Goal: Task Accomplishment & Management: Use online tool/utility

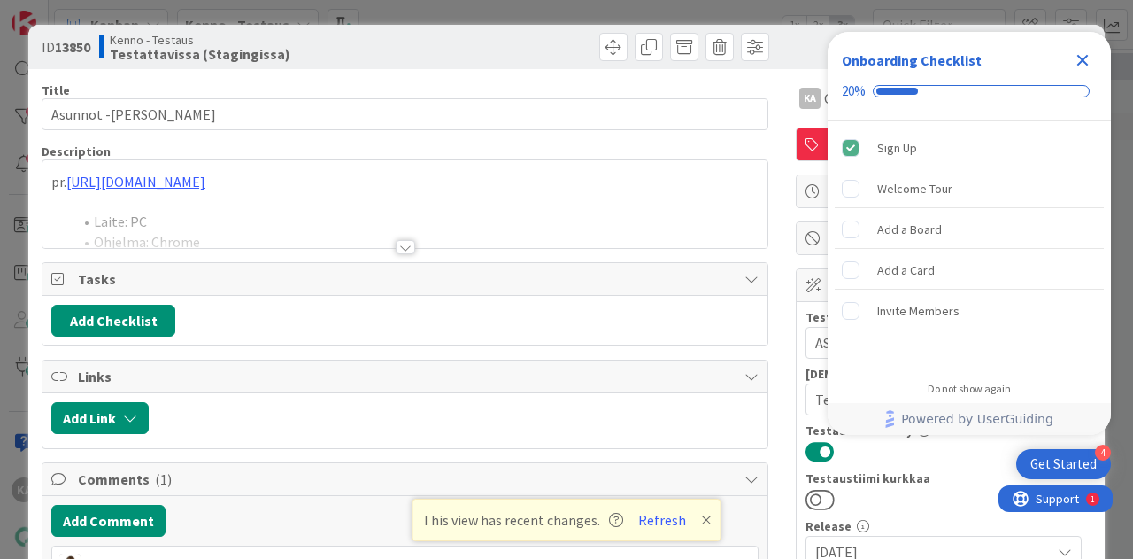
click at [400, 240] on div at bounding box center [405, 247] width 19 height 14
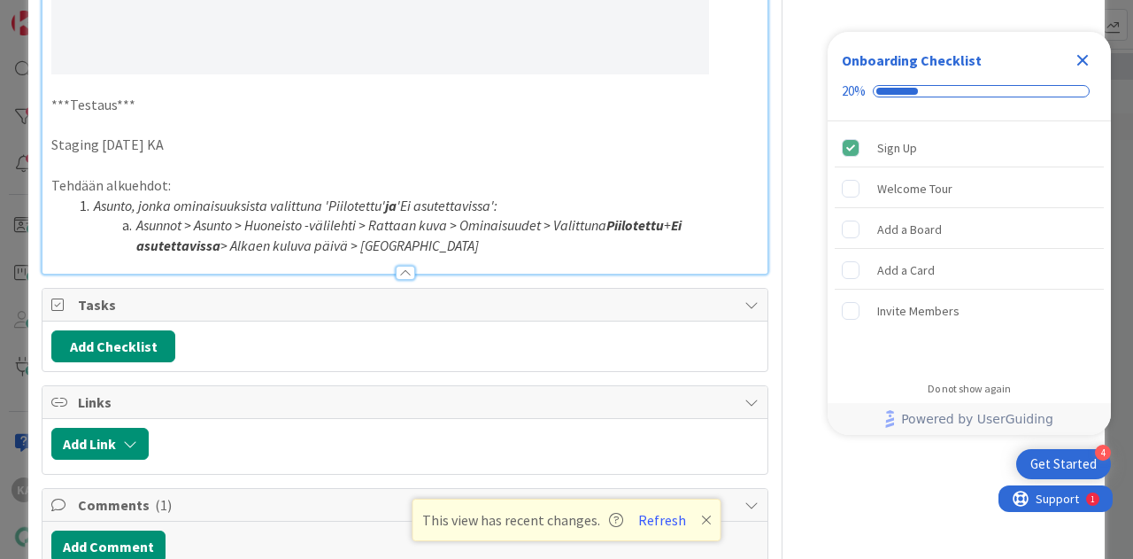
scroll to position [2479, 0]
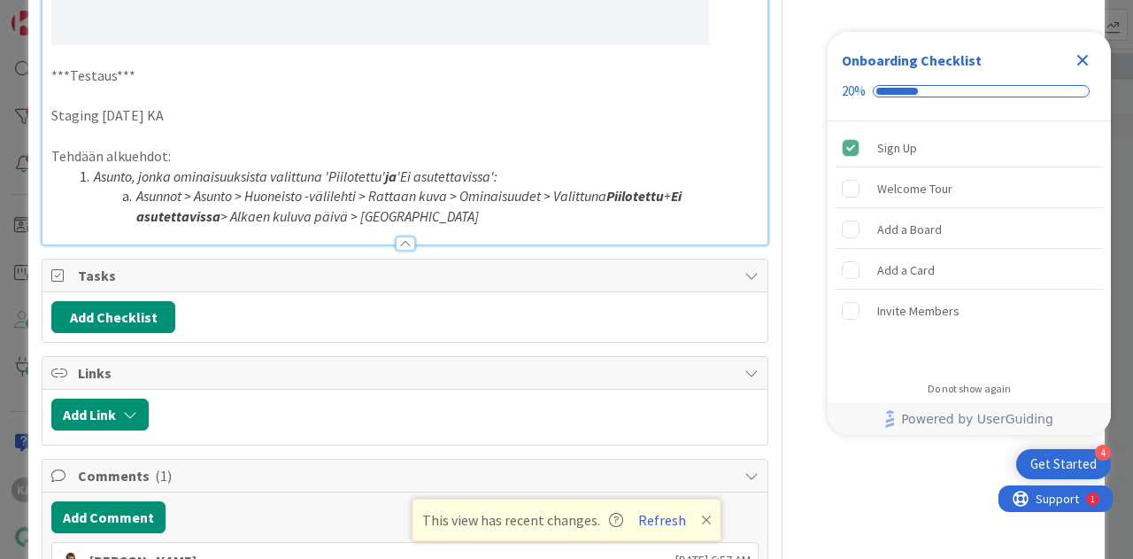
click at [427, 186] on li "Asunnot > Asunto > Huoneisto -välilehti > Rattaan kuva > Ominaisuudet > Valittu…" at bounding box center [416, 206] width 686 height 40
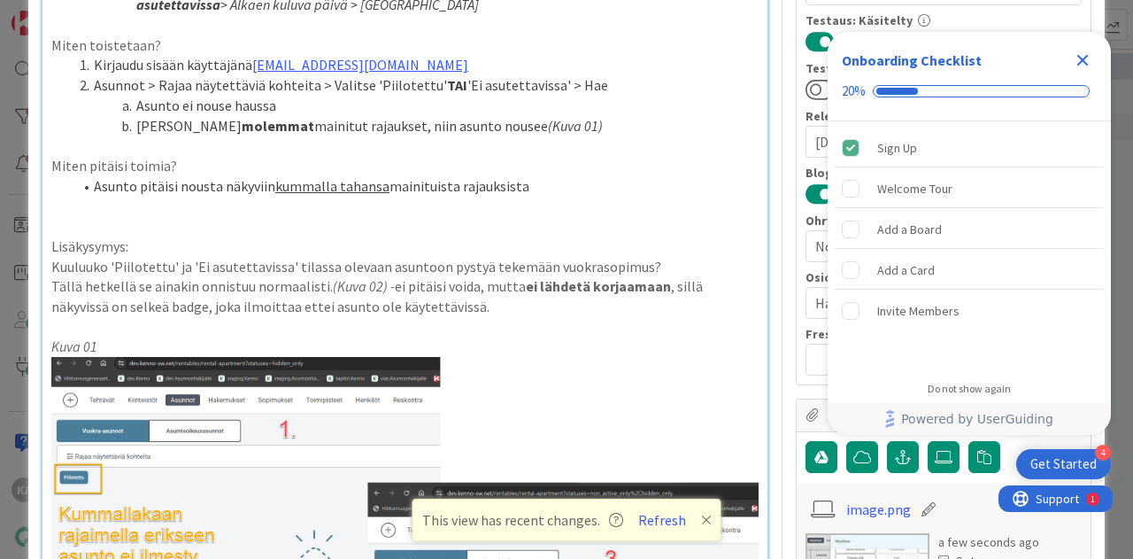
scroll to position [412, 0]
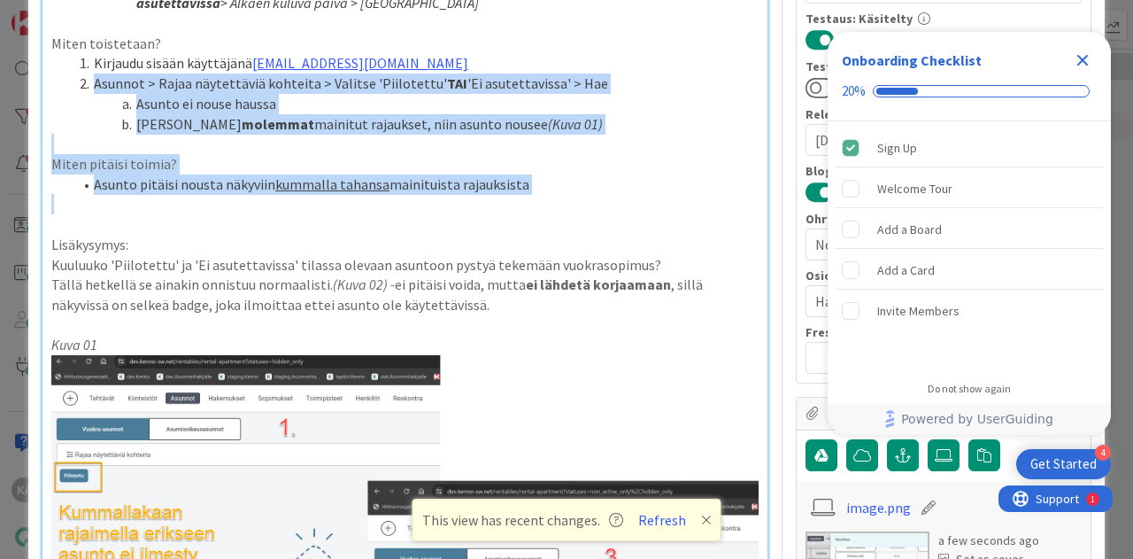
drag, startPoint x: 76, startPoint y: 82, endPoint x: 571, endPoint y: 208, distance: 510.5
copy div "Asunnot > Rajaa näytettäviä kohteita > Valitse 'Piilotettu' TAI 'Ei asutettavis…"
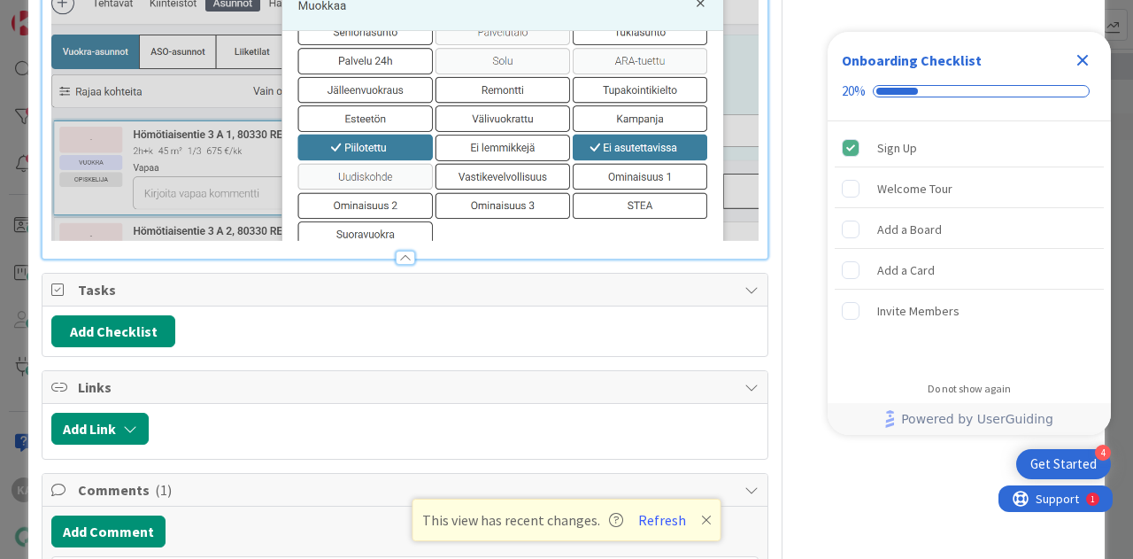
scroll to position [2782, 0]
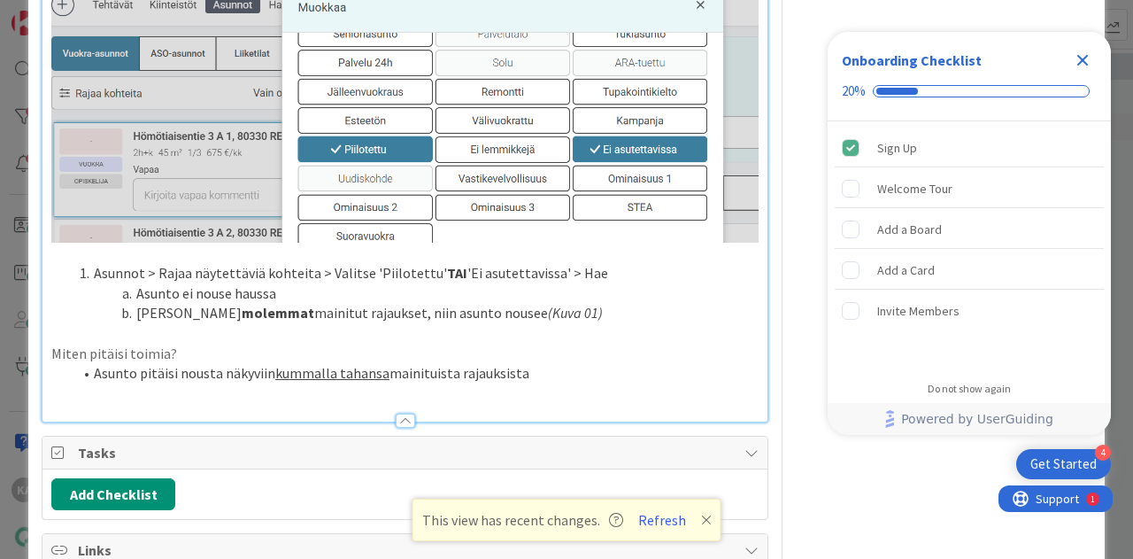
click at [89, 263] on li "Asunnot > Rajaa näytettäviä kohteita > Valitse 'Piilotettu' TAI 'Ei asutettavis…" at bounding box center [416, 273] width 686 height 20
drag, startPoint x: 574, startPoint y: 266, endPoint x: 112, endPoint y: 247, distance: 463.3
click at [112, 283] on ol "Asunto ei nouse haussa Jos valitset molemmat mainitut rajaukset, niin asunto no…" at bounding box center [404, 303] width 707 height 40
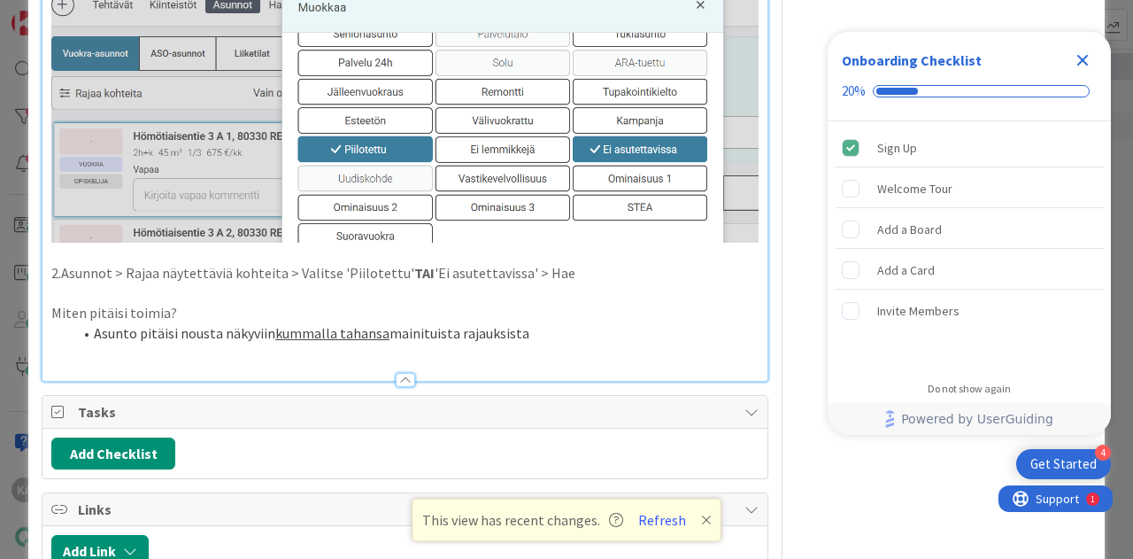
click at [549, 323] on li "Asunto pitäisi nousta näkyviin kummalla tahansa mainituista rajauksista" at bounding box center [416, 333] width 686 height 20
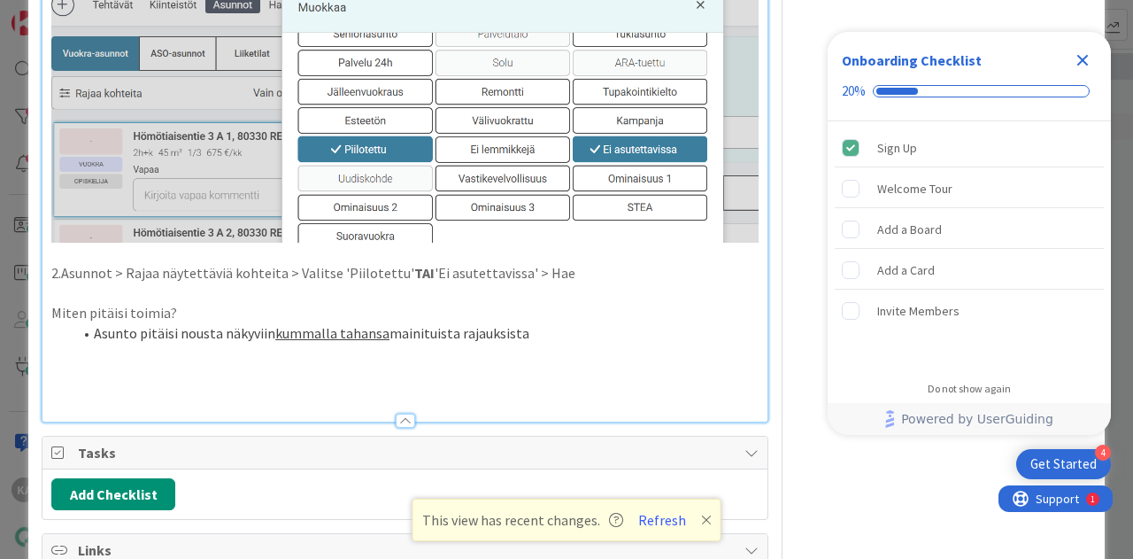
click at [218, 363] on p at bounding box center [404, 373] width 707 height 20
click at [76, 363] on p "--> asunto nousee valinnoilla näkyviin." at bounding box center [404, 373] width 707 height 20
click at [308, 363] on p "--> Asunto nousee valinnoilla näkyviin." at bounding box center [404, 373] width 707 height 20
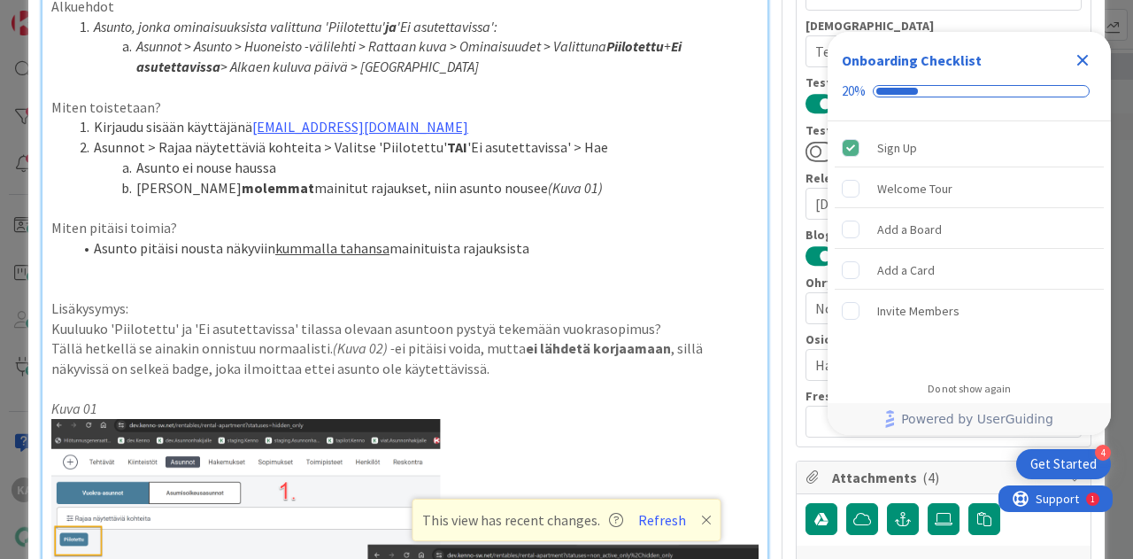
scroll to position [0, 0]
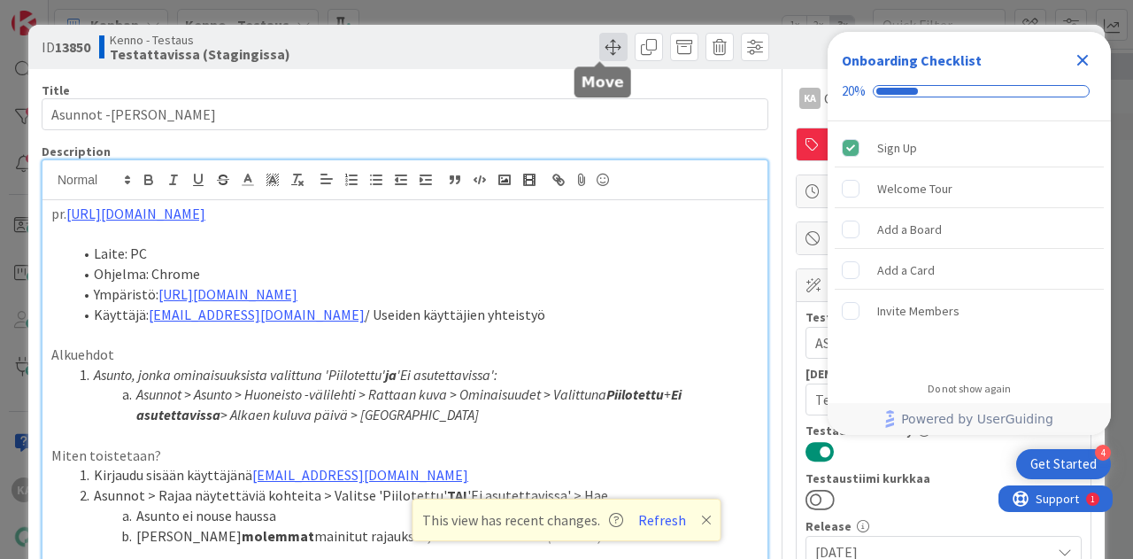
click at [599, 43] on span at bounding box center [613, 47] width 28 height 28
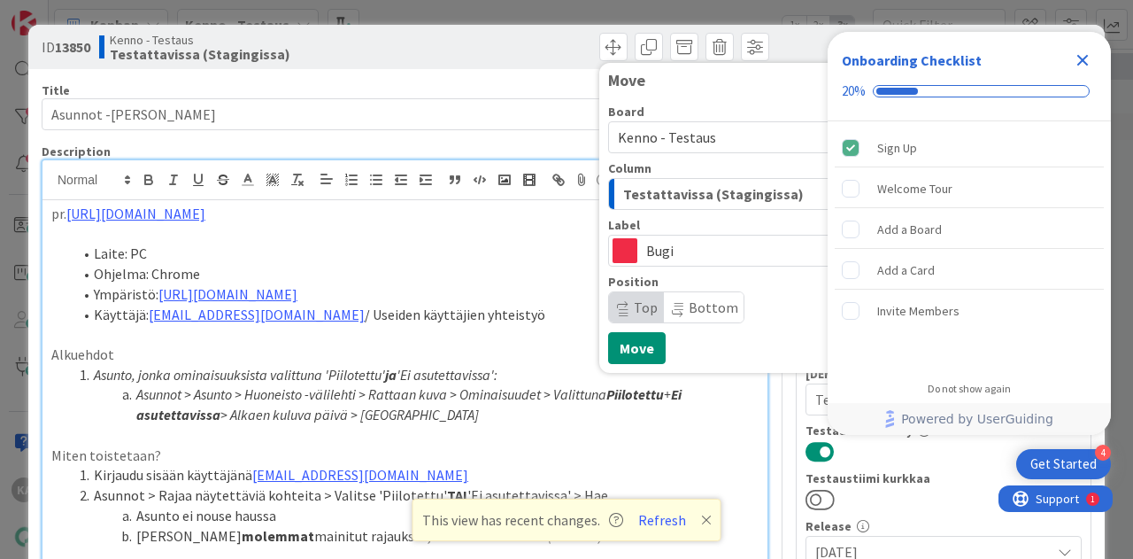
click at [655, 189] on span "Testattavissa (Stagingissa)" at bounding box center [713, 193] width 181 height 23
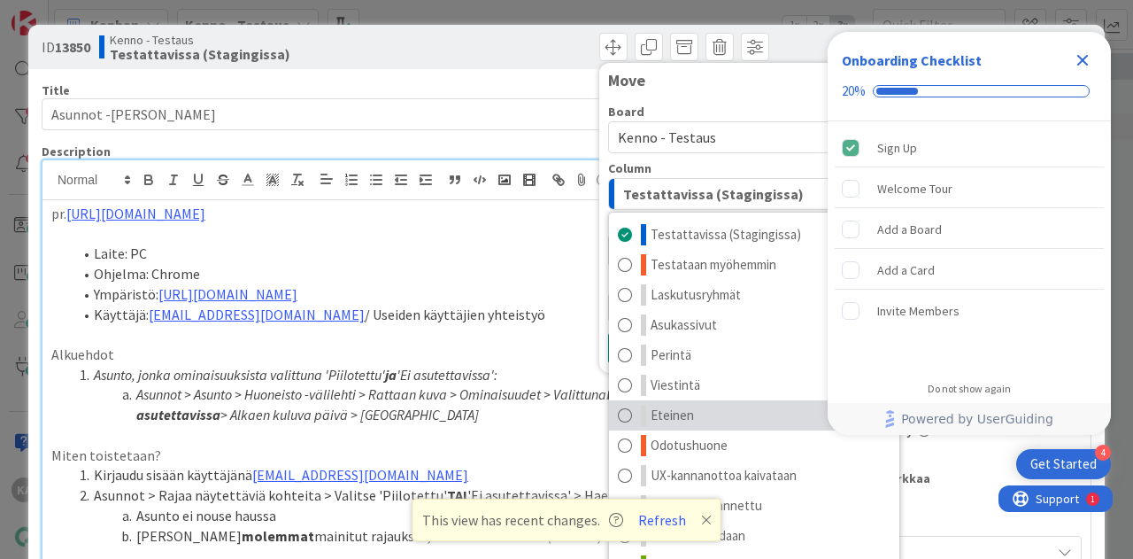
scroll to position [22, 0]
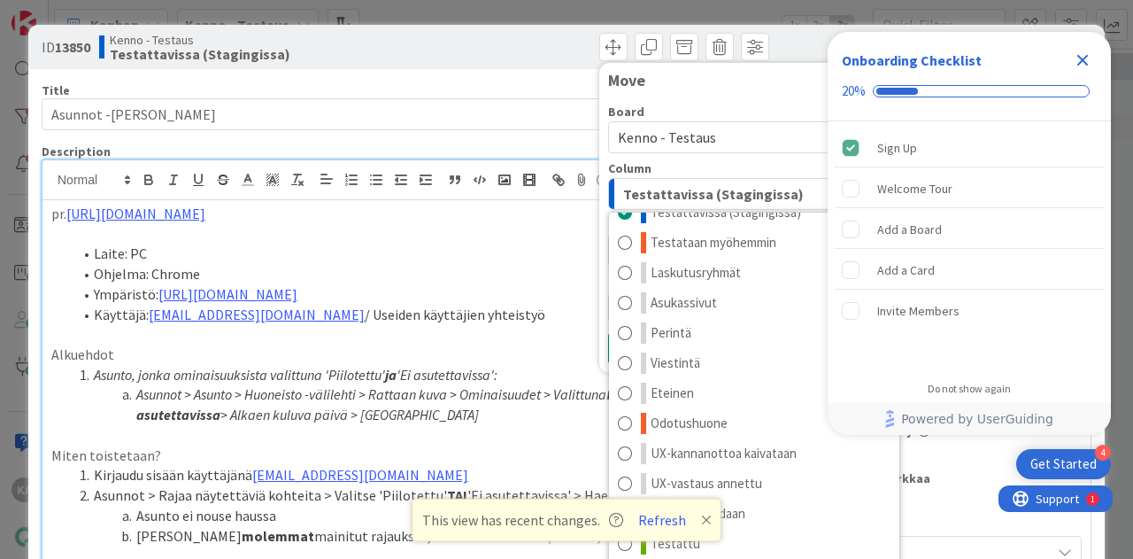
click at [704, 521] on icon at bounding box center [706, 519] width 11 height 14
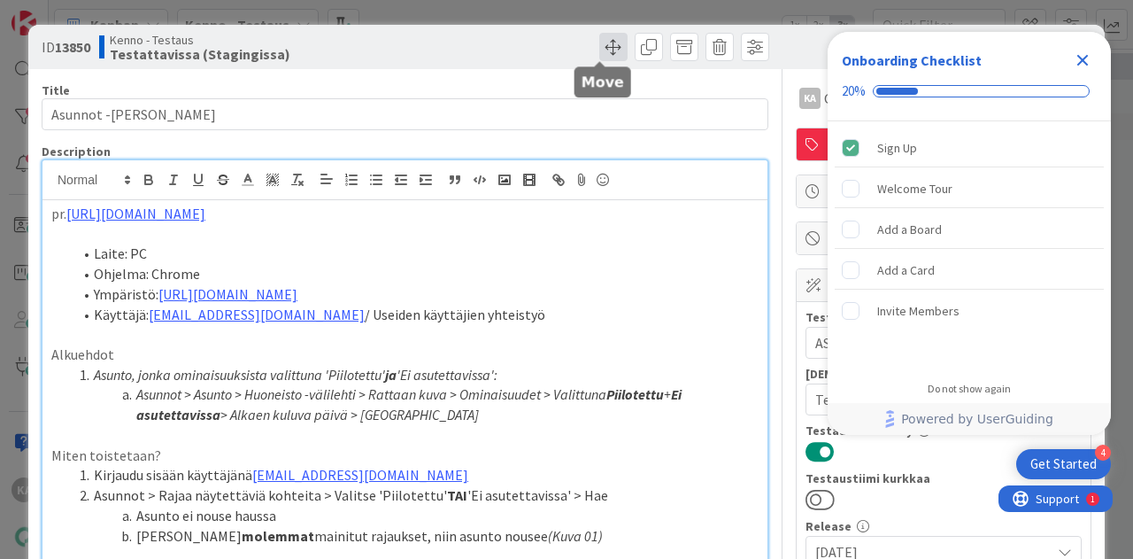
click at [612, 44] on span at bounding box center [613, 47] width 28 height 28
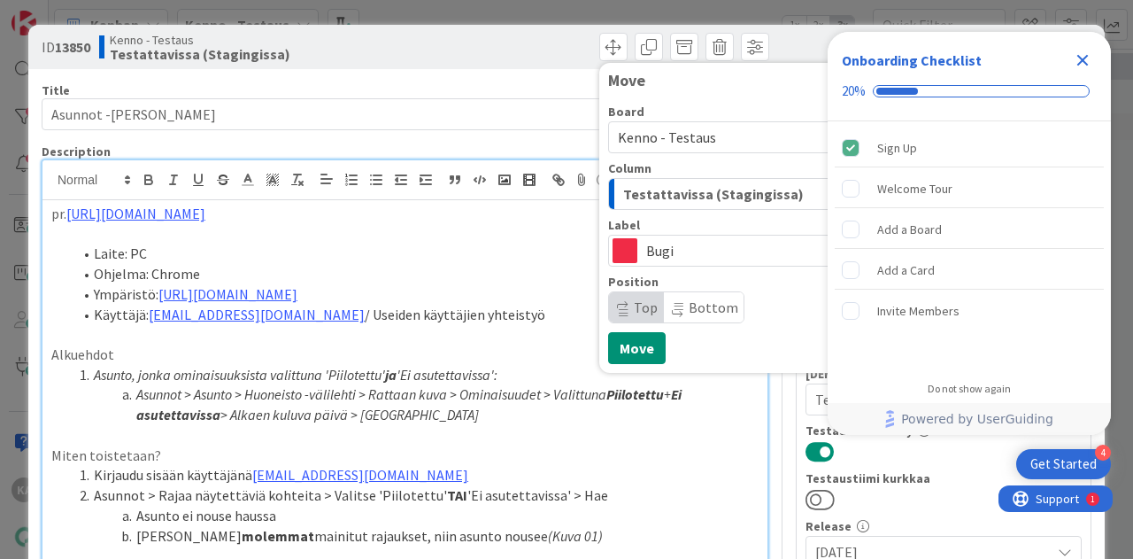
click at [703, 187] on span "Testattavissa (Stagingissa)" at bounding box center [713, 193] width 181 height 23
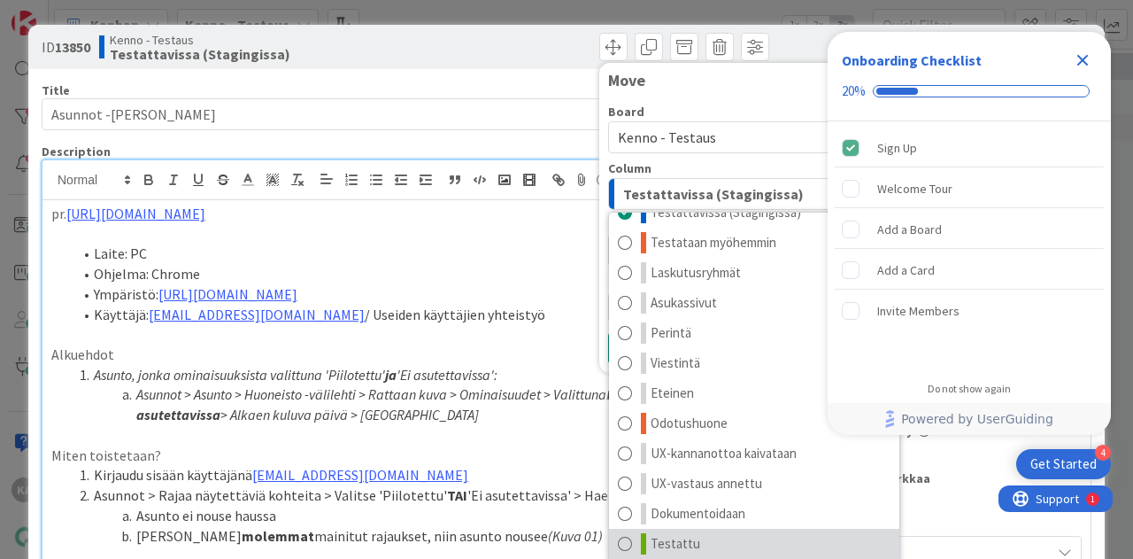
click at [717, 536] on link "Testattu" at bounding box center [754, 543] width 290 height 30
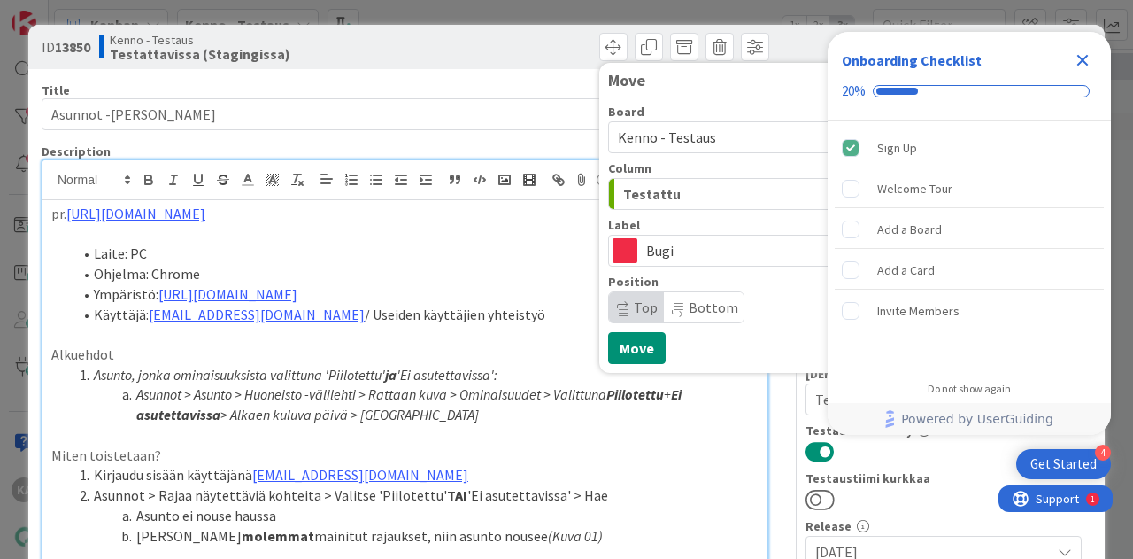
click at [1083, 63] on icon "Close Checklist" at bounding box center [1082, 60] width 21 height 21
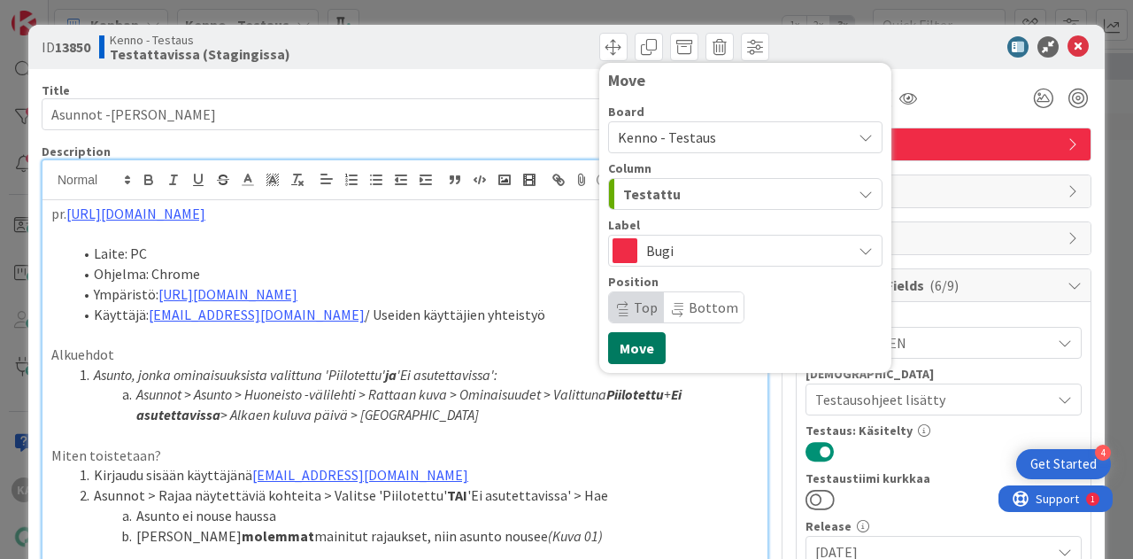
scroll to position [0, 0]
click at [621, 347] on button "Move" at bounding box center [637, 348] width 58 height 32
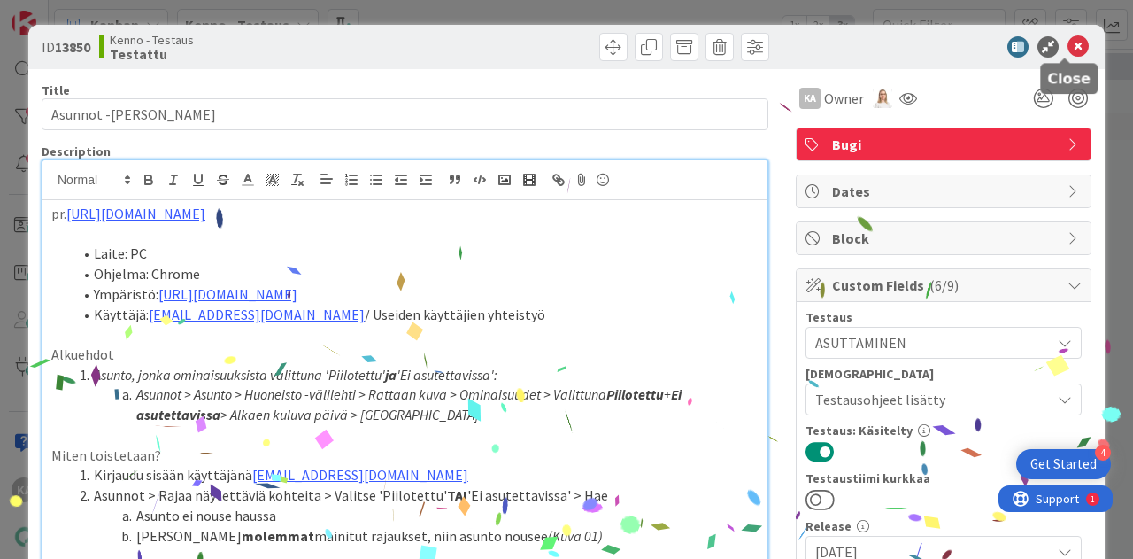
click at [1067, 50] on icon at bounding box center [1077, 46] width 21 height 21
